Goal: Information Seeking & Learning: Learn about a topic

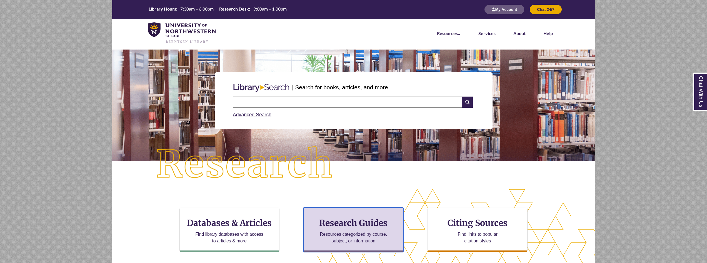
click at [385, 231] on p "Resources categorized by course, subject, or information" at bounding box center [353, 237] width 73 height 13
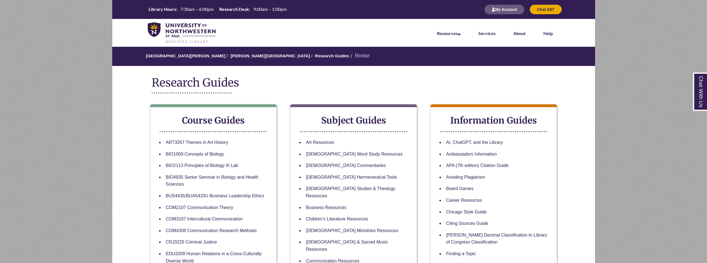
scroll to position [83, 0]
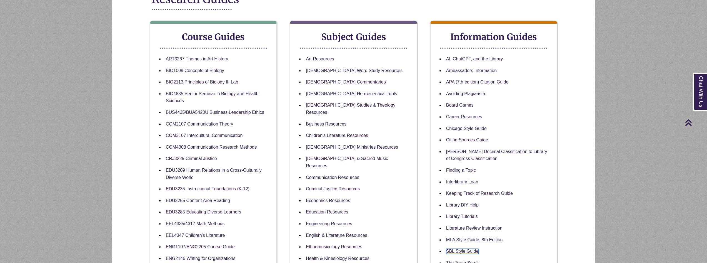
click at [471, 251] on link "SBL Style Guide" at bounding box center [462, 251] width 33 height 5
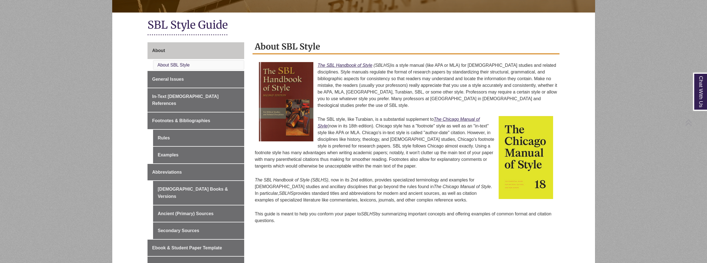
scroll to position [139, 0]
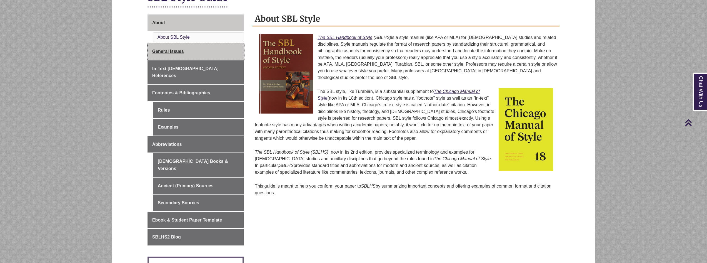
click at [178, 50] on span "General Issues" at bounding box center [168, 51] width 32 height 5
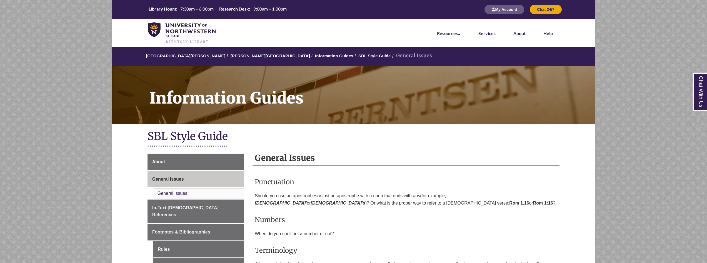
scroll to position [139, 0]
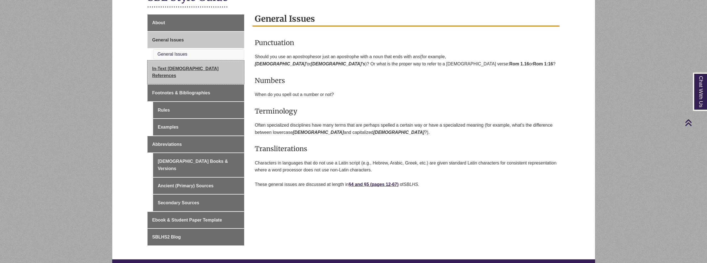
click at [180, 68] on span "In-Text [DEMOGRAPHIC_DATA] References" at bounding box center [185, 72] width 66 height 12
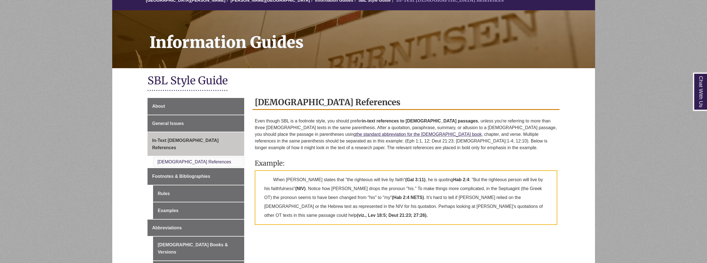
scroll to position [111, 0]
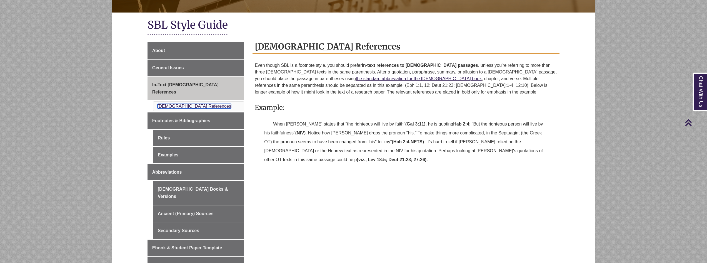
click at [178, 104] on link "Biblical References" at bounding box center [195, 106] width 74 height 5
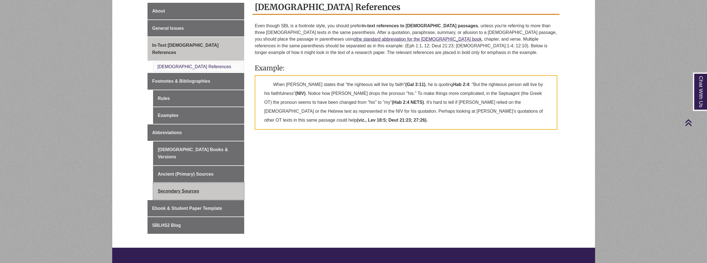
click at [194, 183] on link "Secondary Sources" at bounding box center [198, 191] width 91 height 17
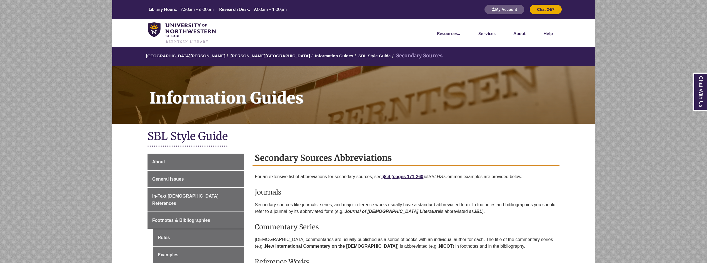
scroll to position [83, 0]
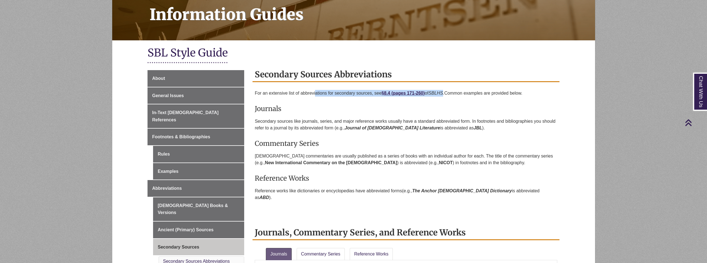
drag, startPoint x: 316, startPoint y: 94, endPoint x: 446, endPoint y: 92, distance: 129.3
click at [446, 92] on p "For an extensive list of abbreviations for secondary sources, see §8.4 ( pages …" at bounding box center [406, 93] width 303 height 11
click at [444, 92] on em "SBLHS." at bounding box center [437, 93] width 16 height 5
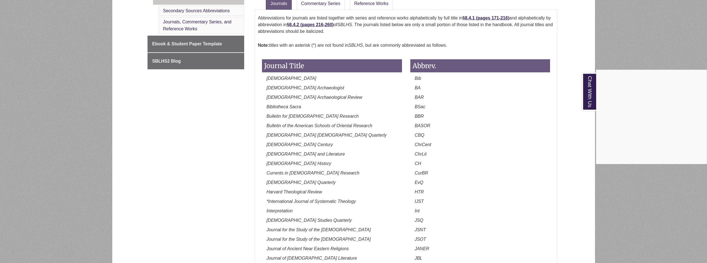
scroll to position [139, 0]
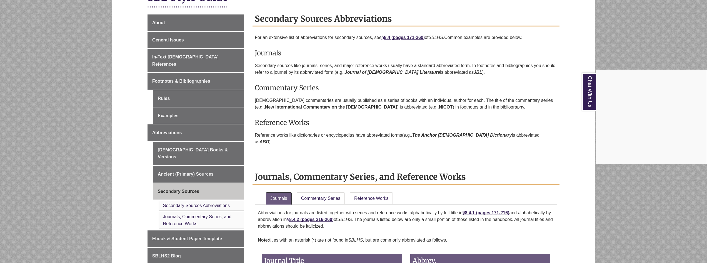
click at [158, 124] on div "Chat With Us" at bounding box center [353, 131] width 707 height 263
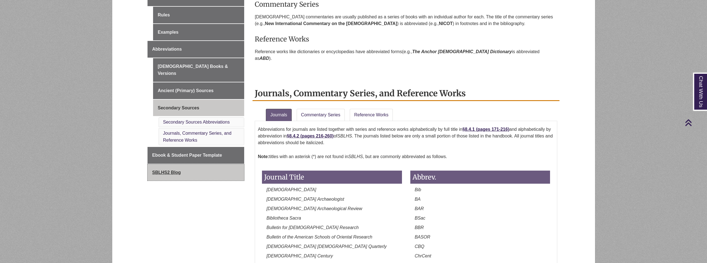
scroll to position [111, 0]
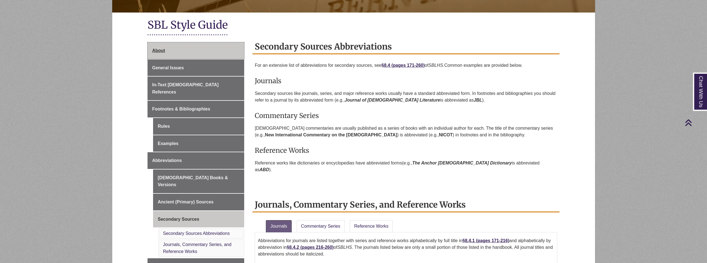
click at [162, 49] on span "About" at bounding box center [158, 50] width 13 height 5
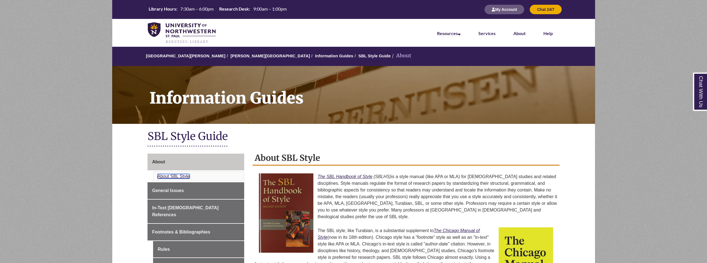
click at [174, 178] on link "About SBL Style" at bounding box center [174, 176] width 32 height 5
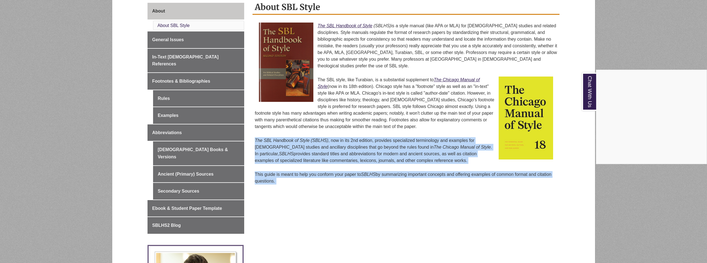
drag, startPoint x: 254, startPoint y: 132, endPoint x: 308, endPoint y: 134, distance: 54.0
click at [308, 134] on body "Skip to Main Content Library Hours: 7:30am – 6:00pm Research Desk: 9:00am – 1:0…" at bounding box center [353, 217] width 707 height 736
click at [308, 134] on div "Chat With Us" at bounding box center [353, 131] width 707 height 263
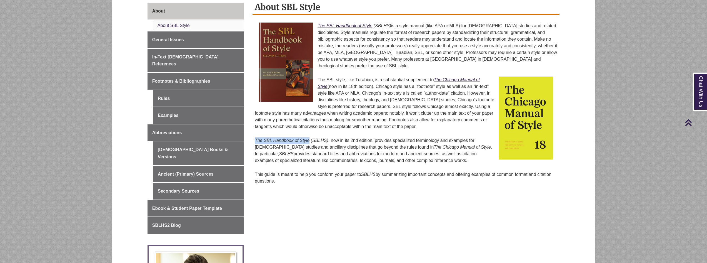
drag, startPoint x: 256, startPoint y: 132, endPoint x: 309, endPoint y: 126, distance: 52.9
click at [309, 126] on div "The SBL Handbook of Style (SBLHS) is a style manual (like APA or MLA) for bibli…" at bounding box center [406, 104] width 303 height 169
copy em "The SBL Handbook of Style"
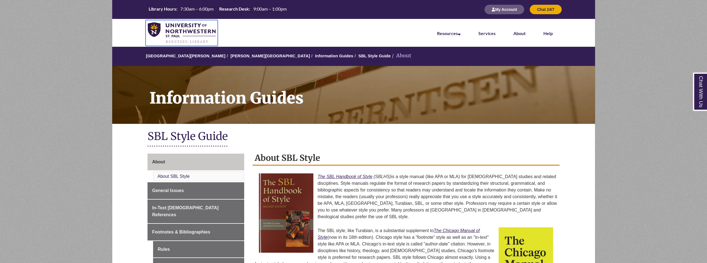
click at [173, 34] on img at bounding box center [182, 33] width 68 height 22
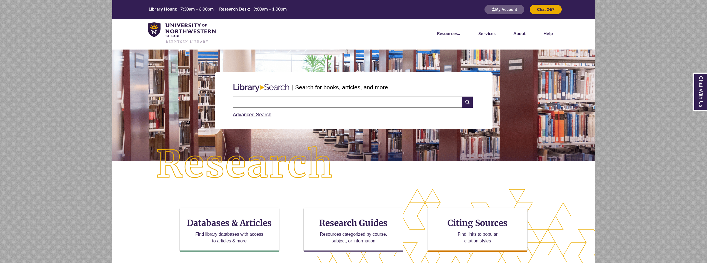
click at [279, 103] on input "text" at bounding box center [347, 101] width 229 height 11
paste input "**********"
type input "**********"
